Goal: Task Accomplishment & Management: Complete application form

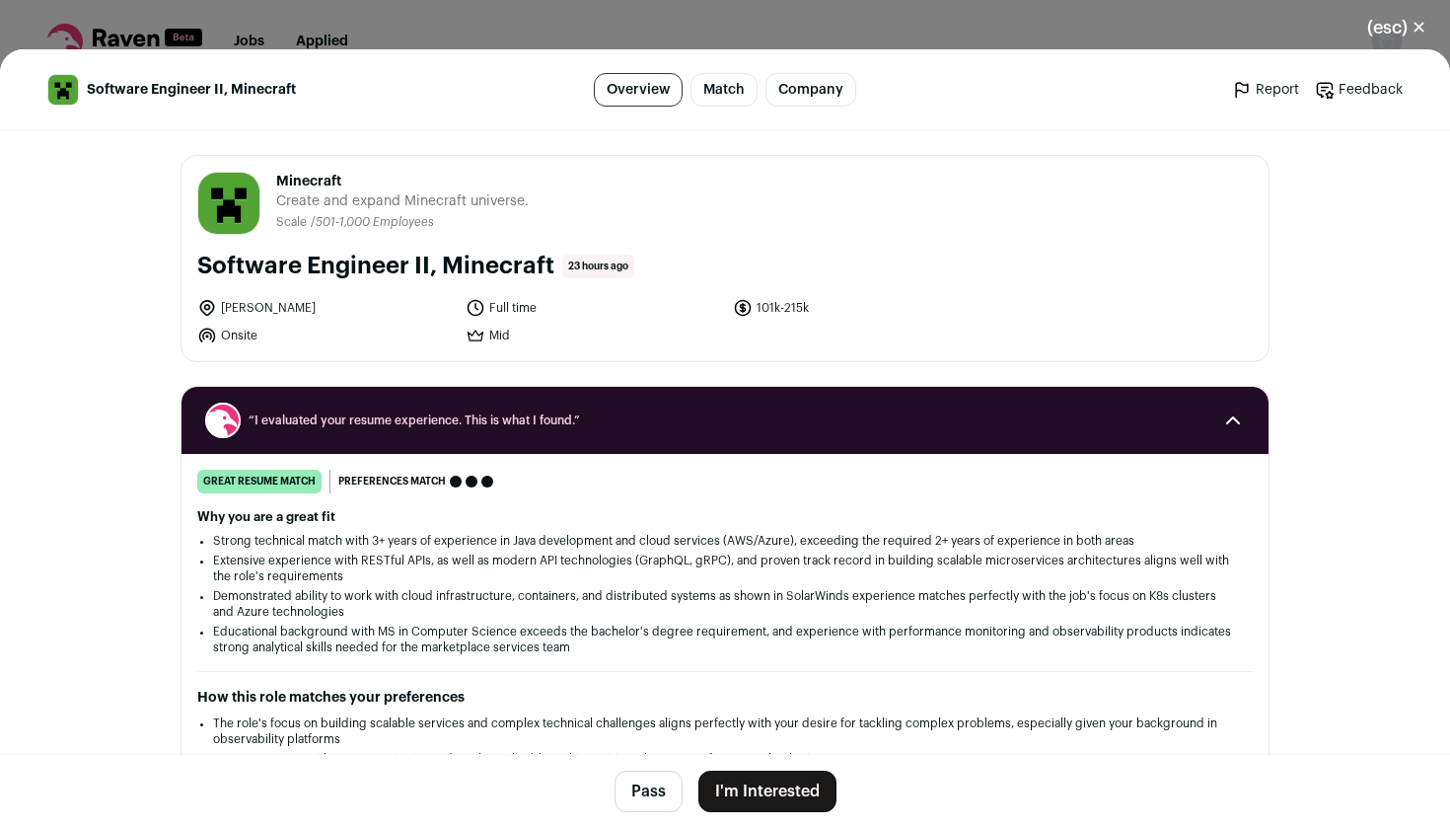
click at [755, 797] on button "I'm Interested" at bounding box center [767, 790] width 138 height 41
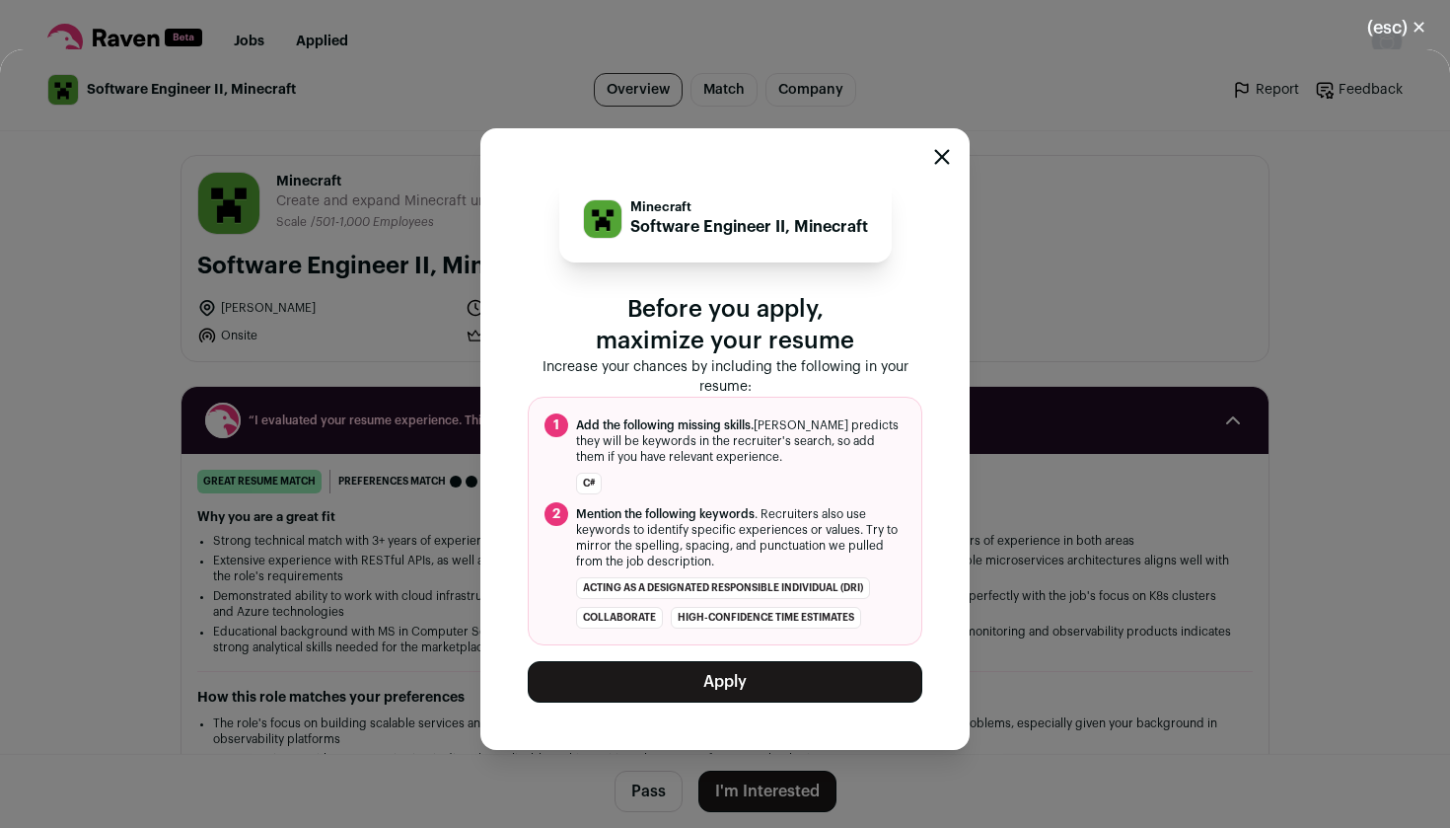
click at [705, 682] on button "Apply" at bounding box center [725, 681] width 395 height 41
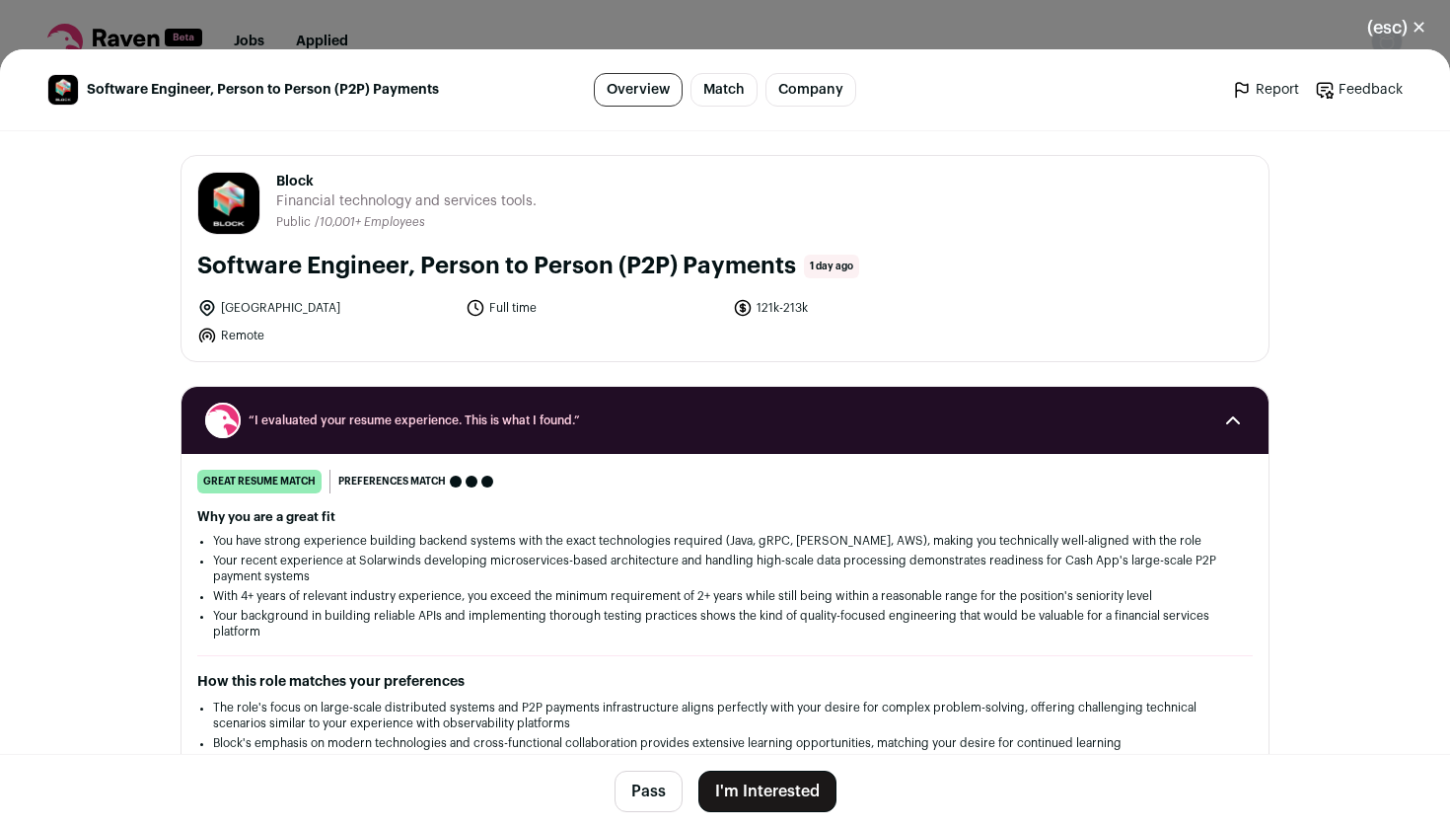
click at [763, 789] on button "I'm Interested" at bounding box center [767, 790] width 138 height 41
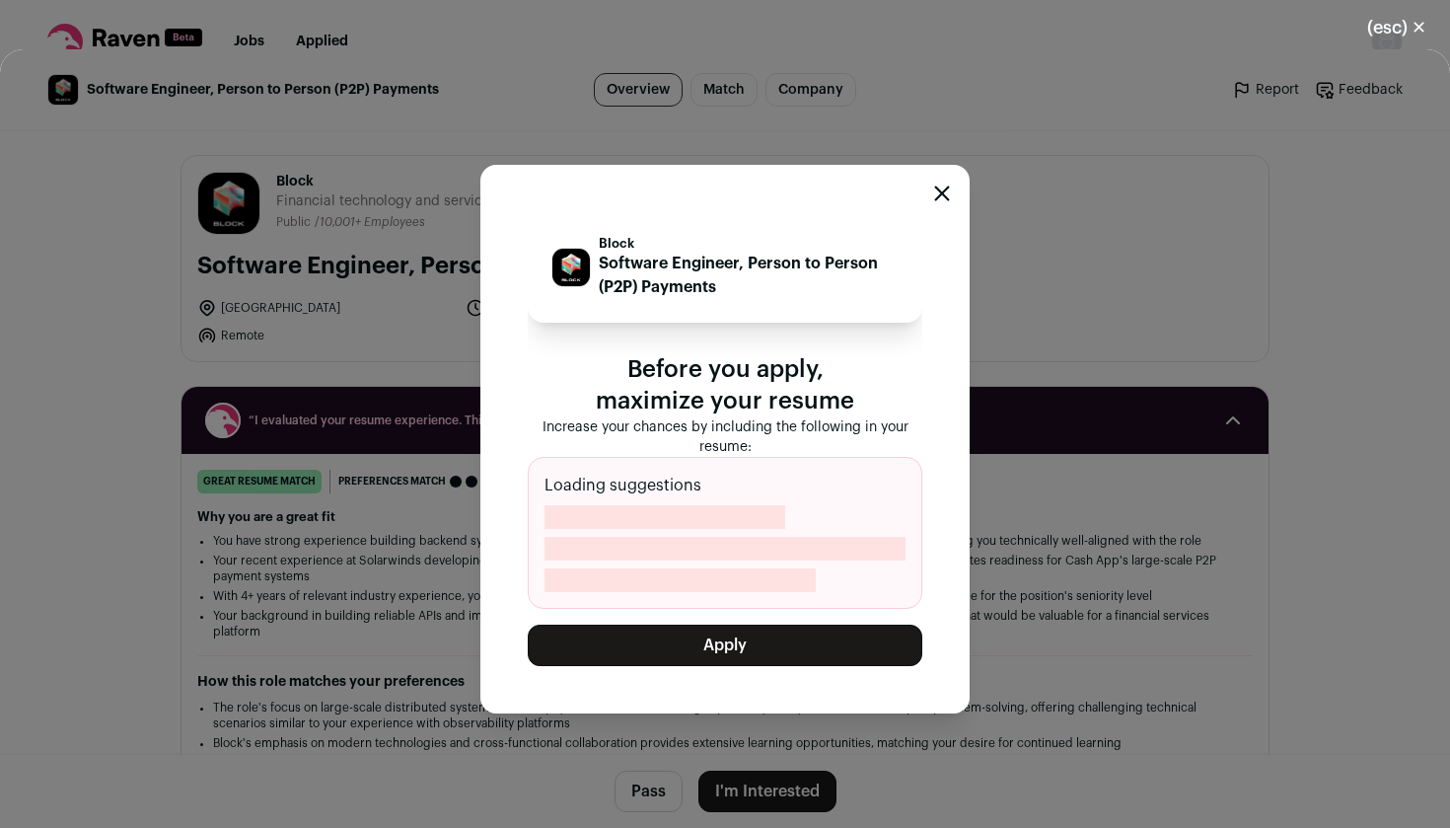
click at [739, 639] on button "Apply" at bounding box center [725, 644] width 395 height 41
